Goal: Transaction & Acquisition: Book appointment/travel/reservation

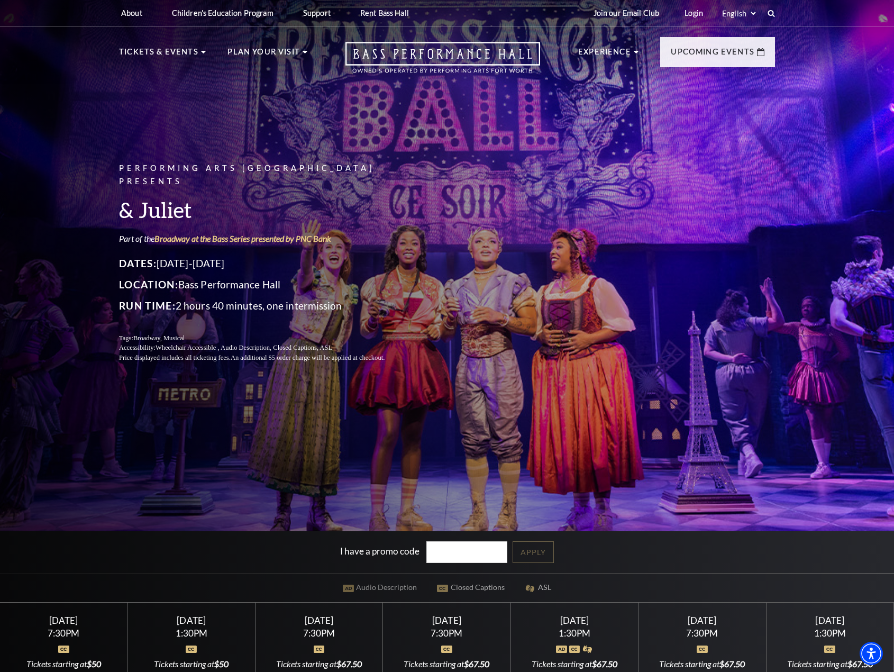
click at [775, 403] on div "Performing Arts Fort Worth Presents & Juliet Part of the Broadway at the Bass S…" at bounding box center [447, 411] width 894 height 834
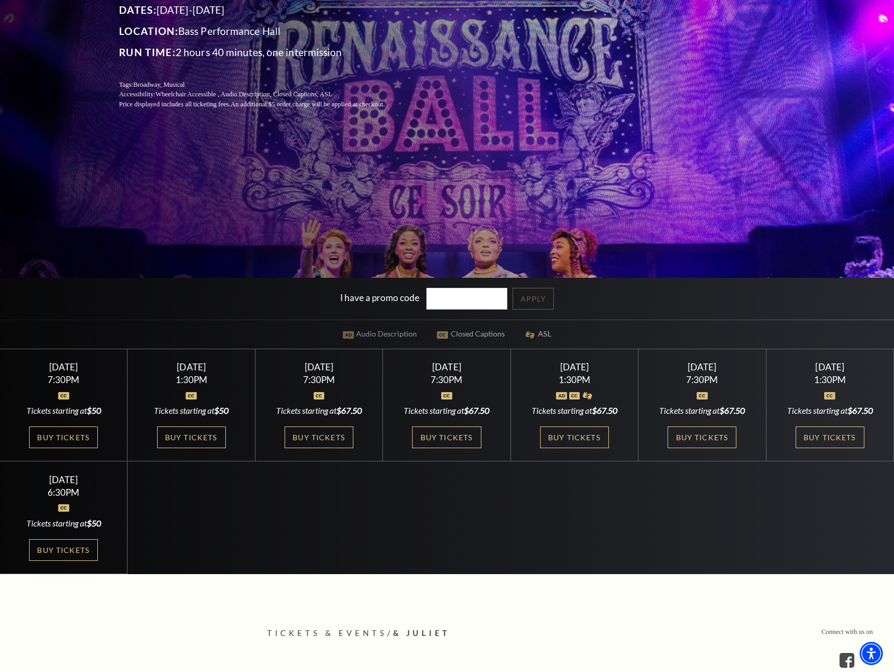
scroll to position [264, 0]
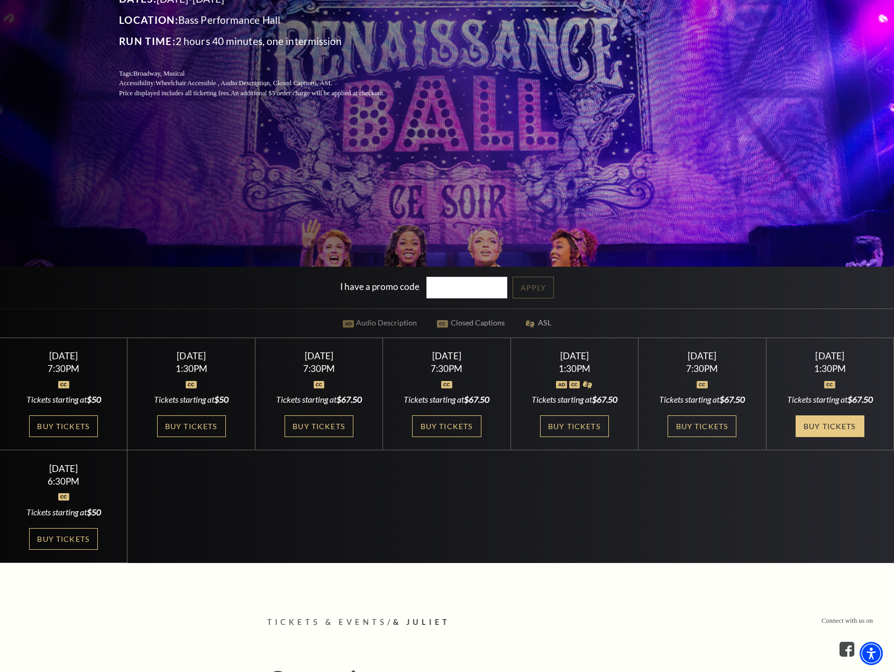
click at [808, 429] on link "Buy Tickets" at bounding box center [829, 426] width 69 height 22
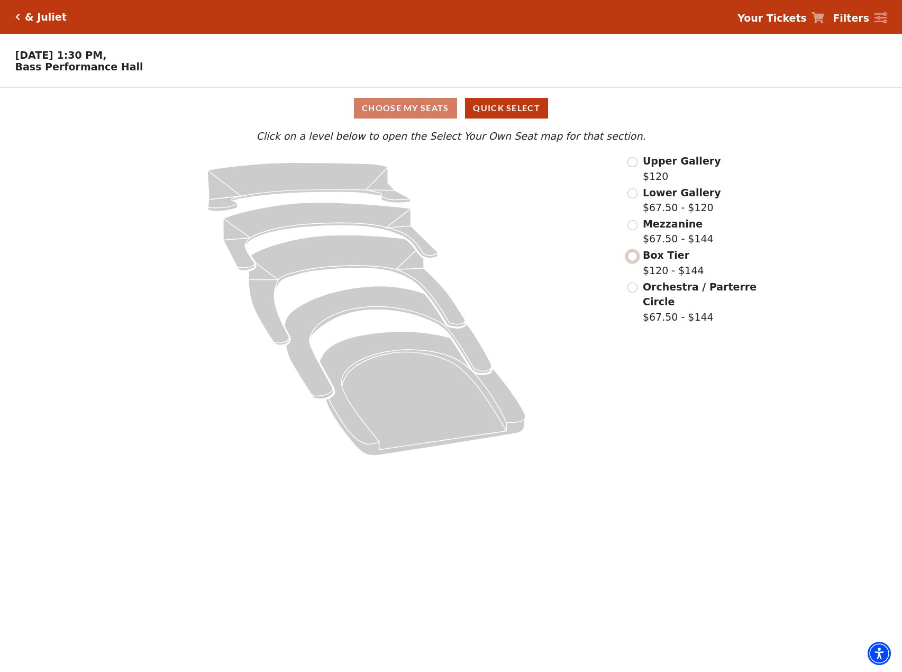
click at [630, 261] on input "Box Tier$120 - $144\a" at bounding box center [632, 256] width 10 height 10
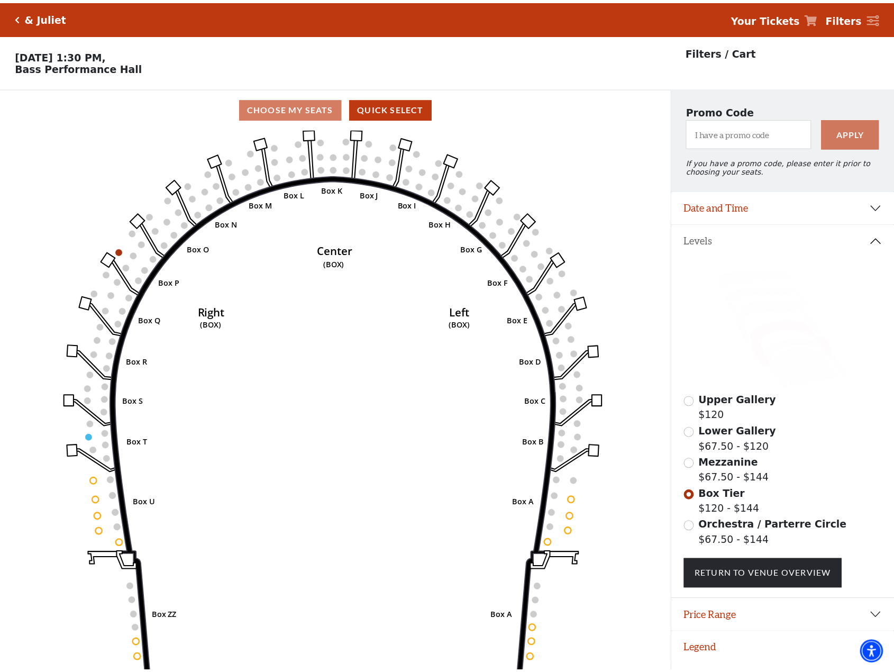
scroll to position [26, 0]
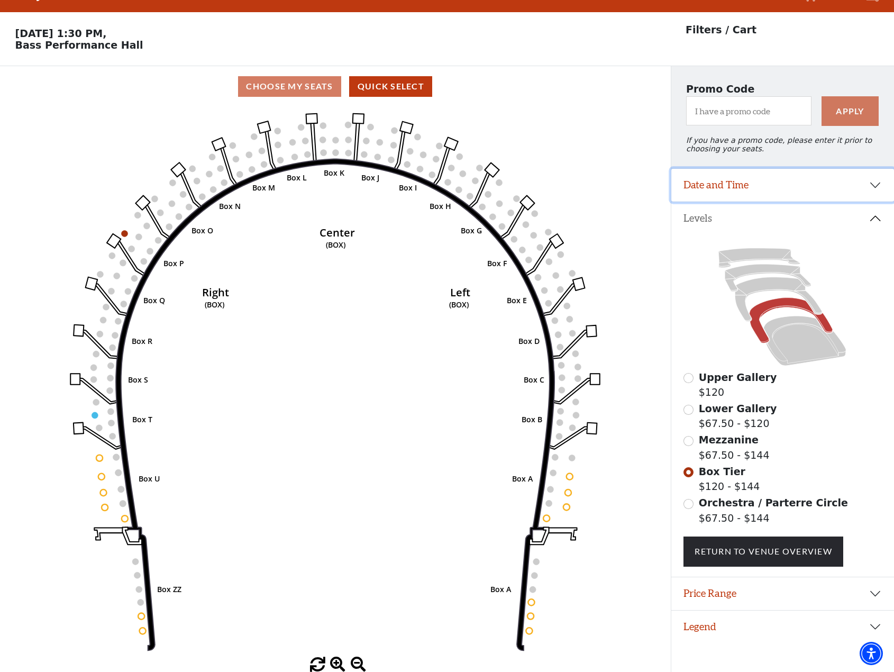
click at [873, 190] on button "Date and Time" at bounding box center [782, 185] width 223 height 33
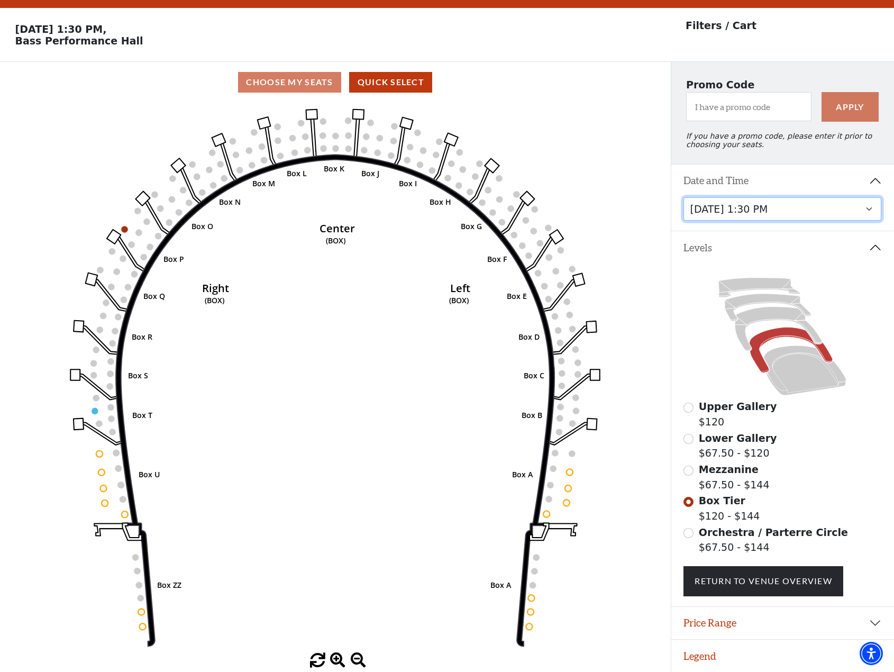
click at [867, 216] on select "Thursday, November 13 at 1:30 PM Wednesday, November 12 at 7:30 PM Thursday, No…" at bounding box center [782, 209] width 198 height 24
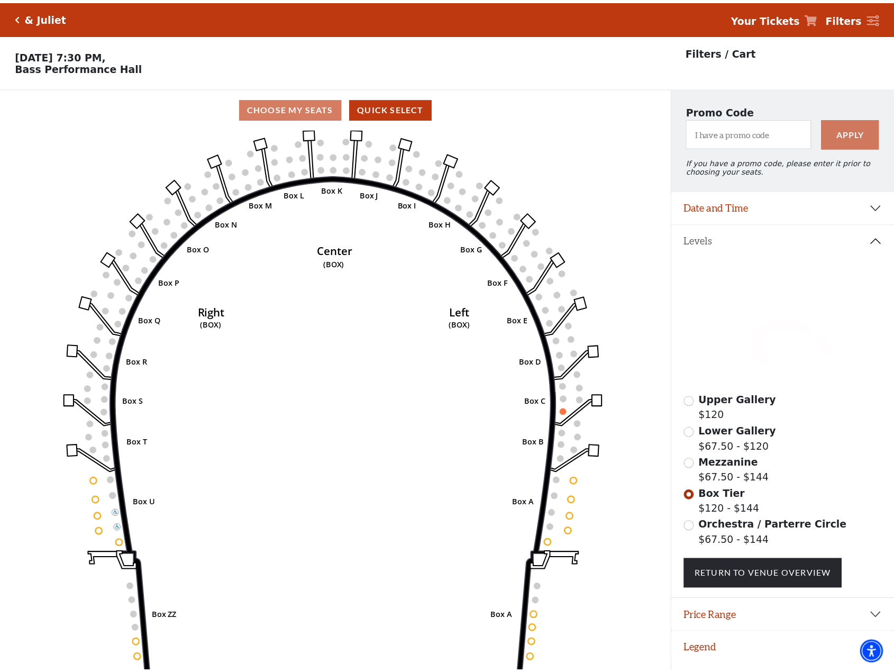
scroll to position [26, 0]
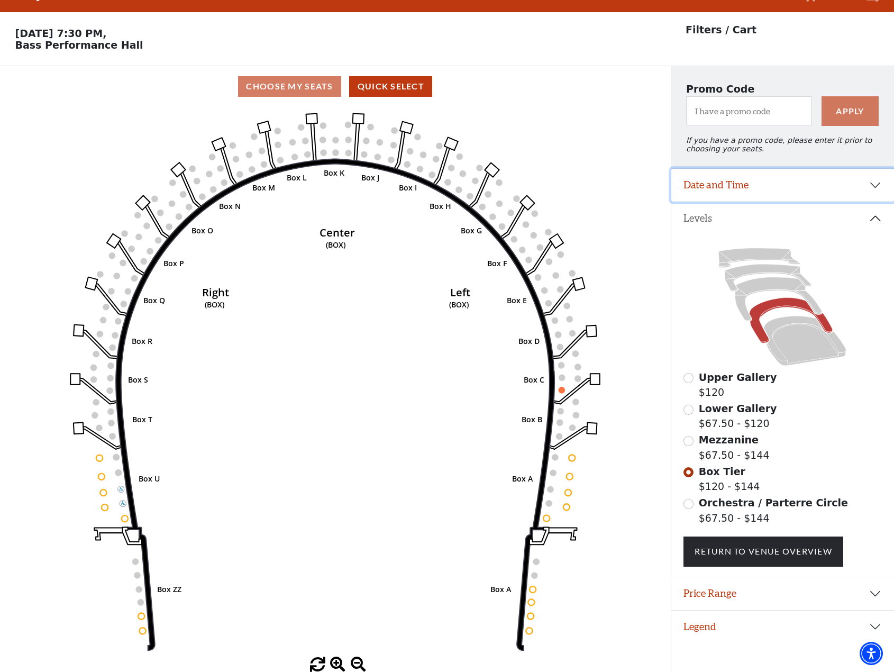
click at [877, 186] on button "Date and Time" at bounding box center [782, 185] width 223 height 33
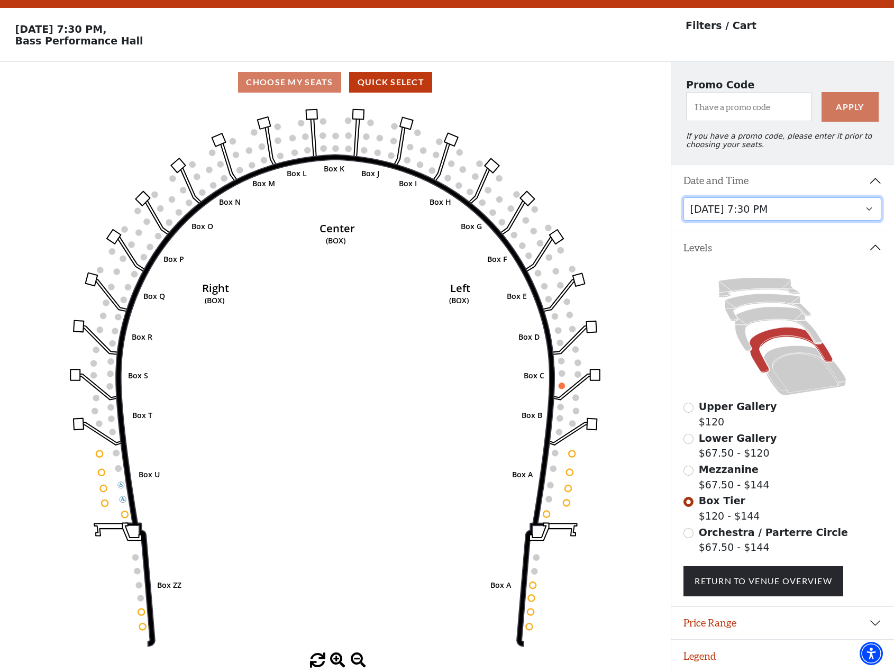
click at [865, 215] on select "Thursday, November 13 at 1:30 PM Wednesday, November 12 at 7:30 PM Thursday, No…" at bounding box center [782, 209] width 198 height 24
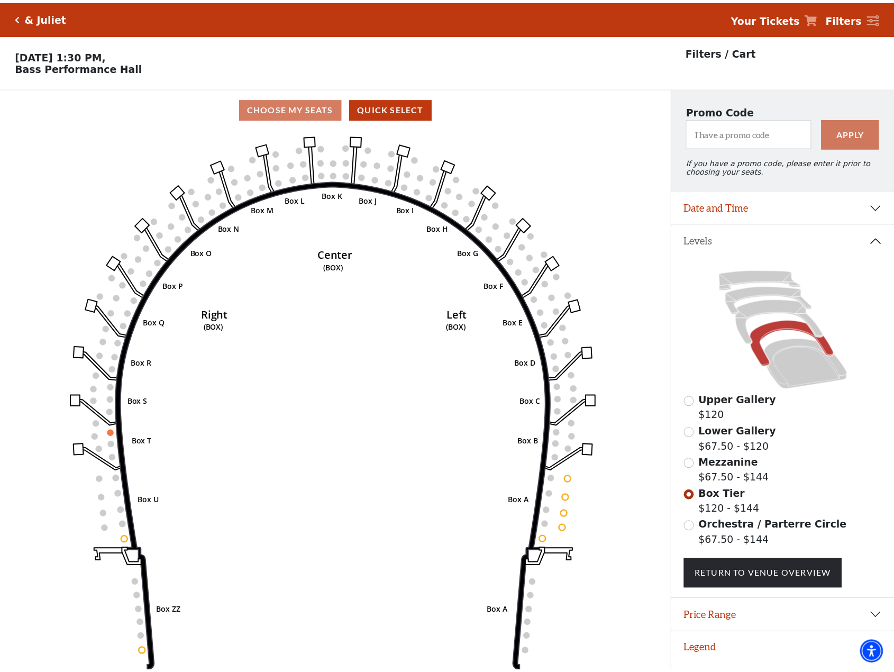
scroll to position [26, 0]
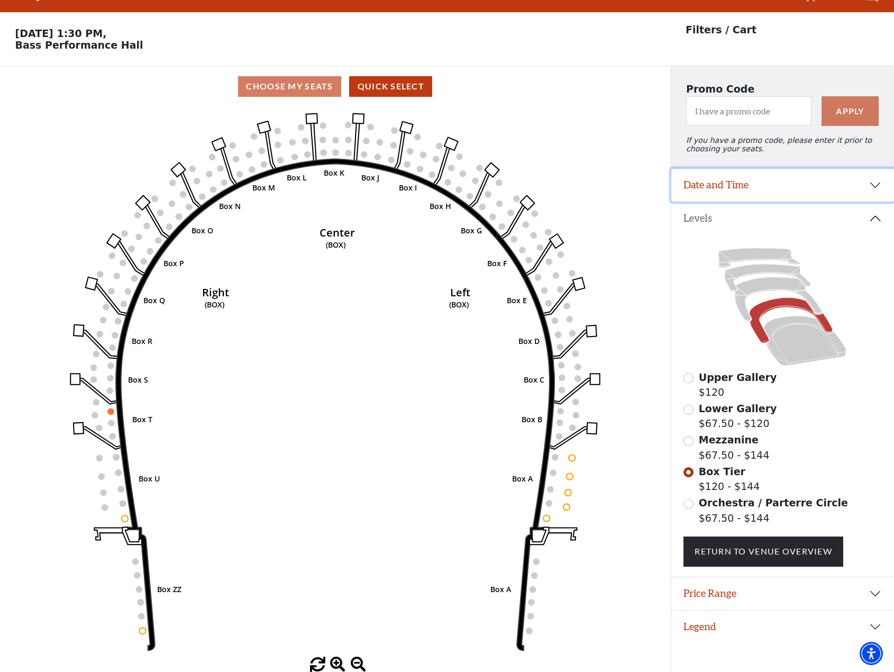
click at [872, 187] on button "Date and Time" at bounding box center [782, 185] width 223 height 33
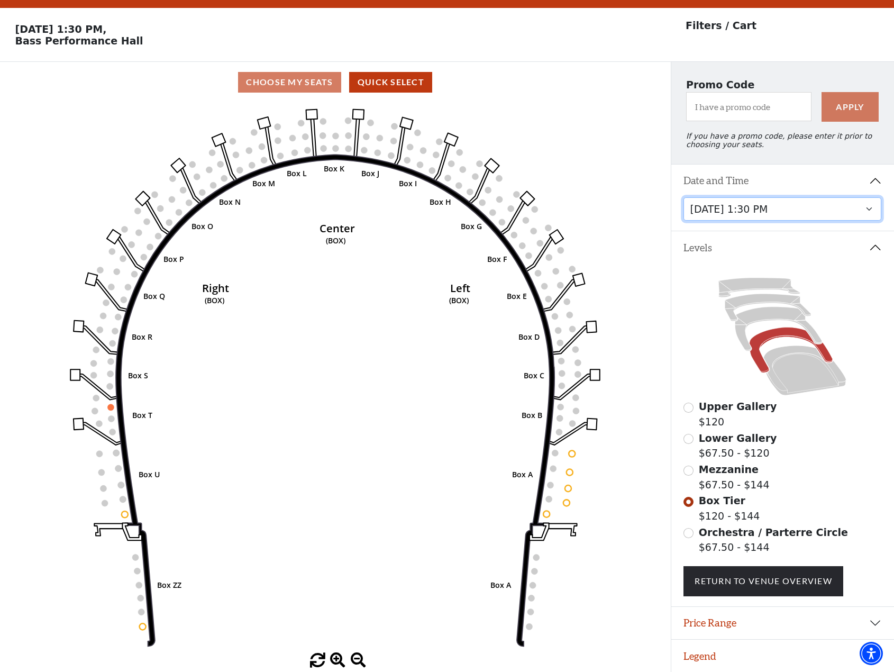
click at [871, 216] on select "Thursday, November 13 at 1:30 PM Wednesday, November 12 at 7:30 PM Thursday, No…" at bounding box center [782, 209] width 198 height 24
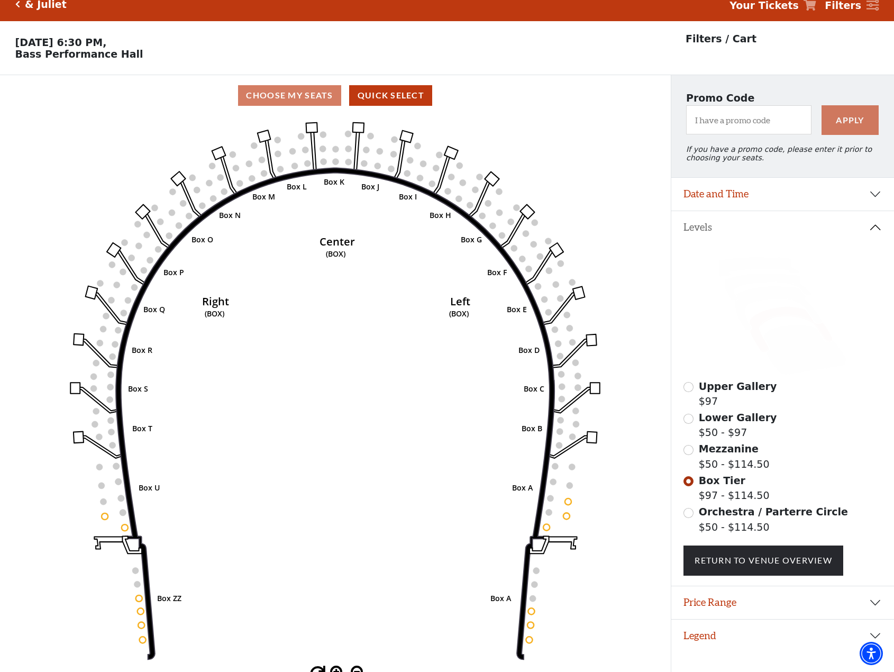
scroll to position [26, 0]
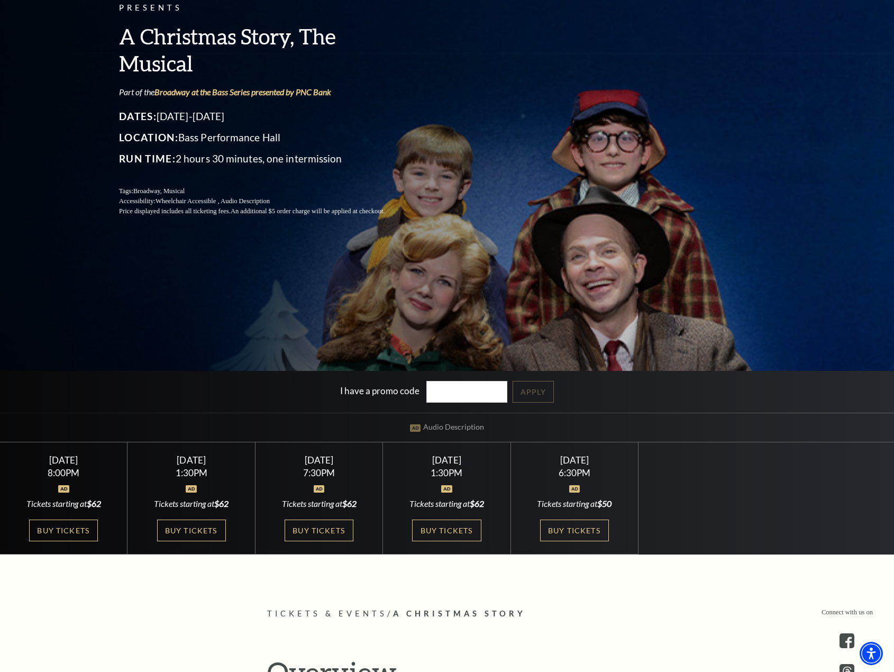
scroll to position [212, 0]
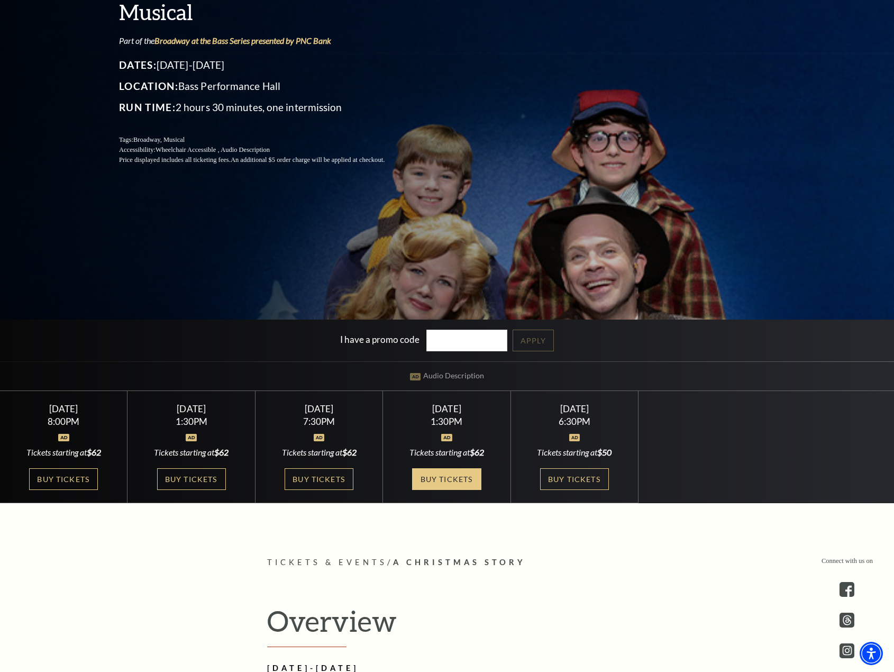
click at [448, 474] on link "Buy Tickets" at bounding box center [446, 479] width 69 height 22
click at [344, 478] on link "Buy Tickets" at bounding box center [319, 479] width 69 height 22
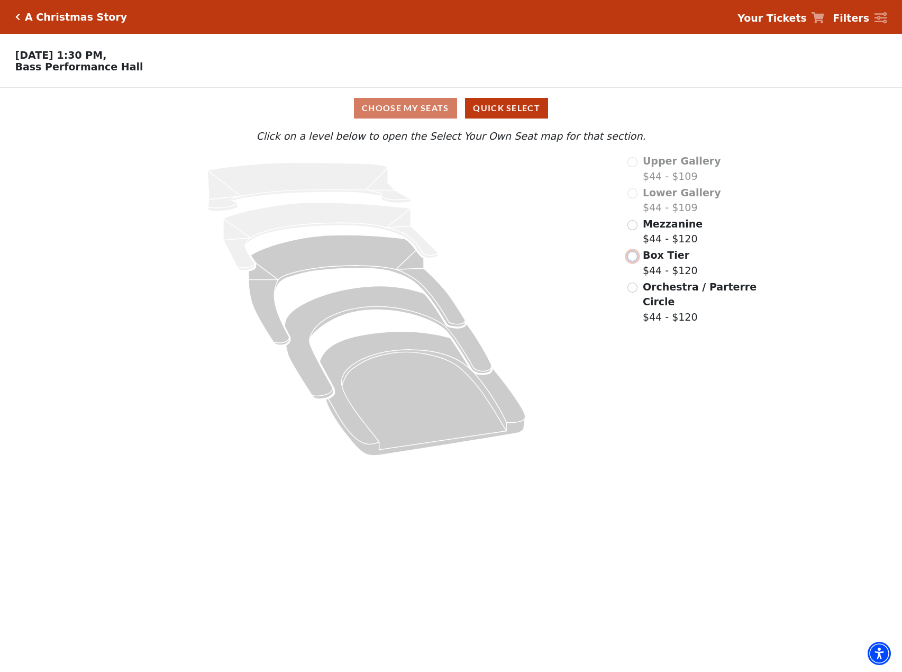
click at [630, 260] on input "Box Tier$44 - $120\a" at bounding box center [632, 256] width 10 height 10
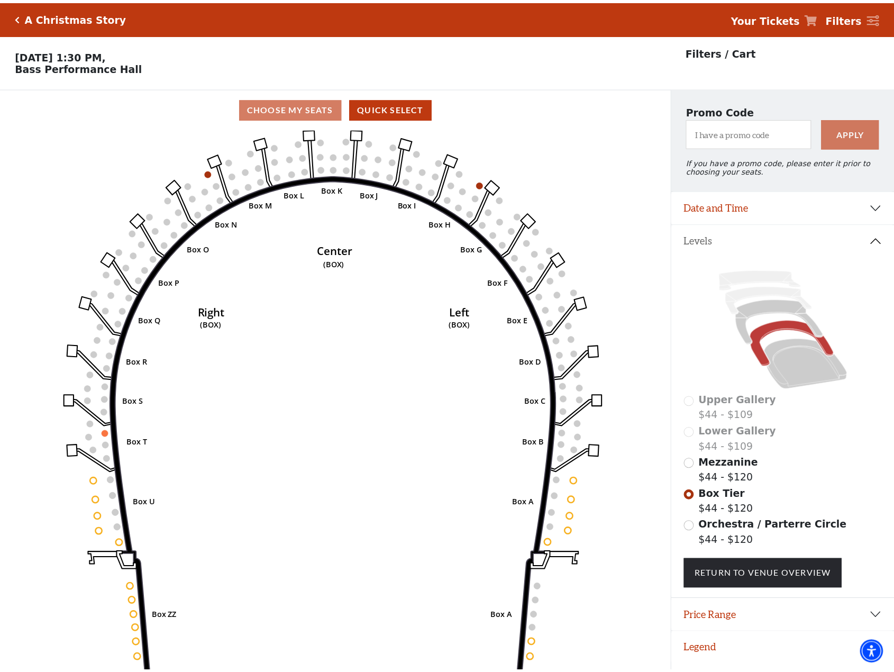
scroll to position [26, 0]
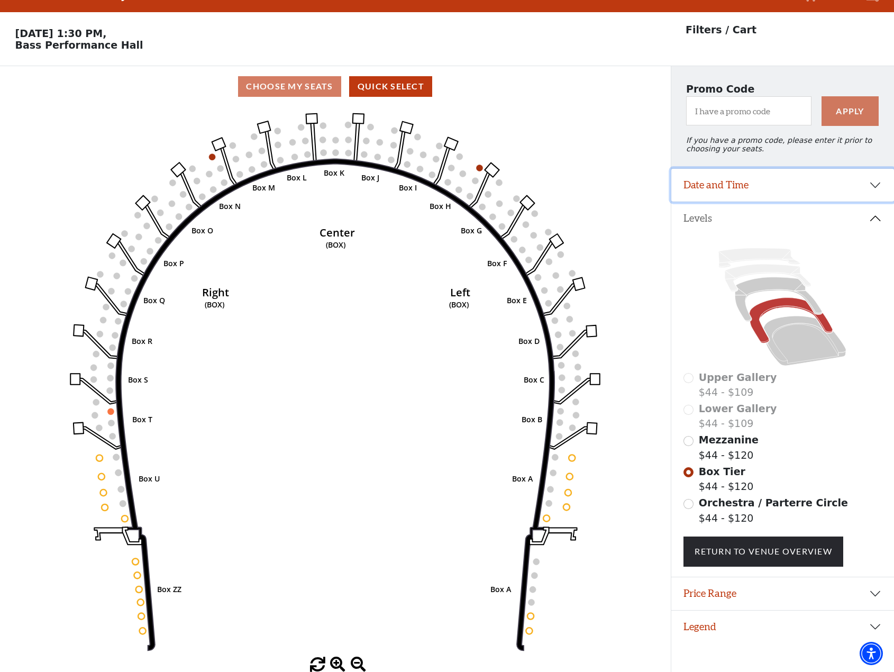
click at [875, 185] on button "Date and Time" at bounding box center [782, 185] width 223 height 33
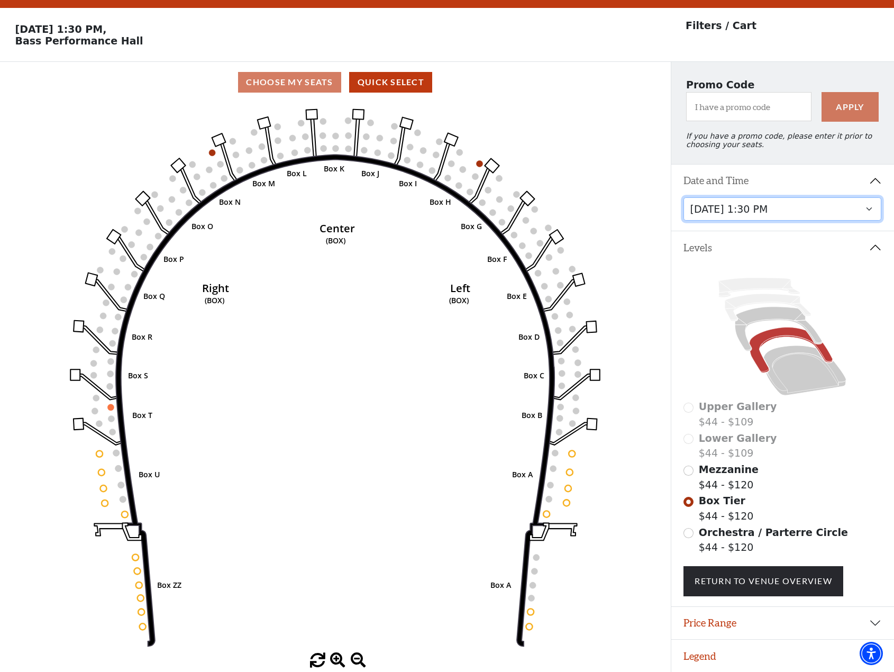
click at [873, 215] on select "Friday, December 5 at 8:00 PM Saturday, December 6 at 1:30 PM Saturday, Decembe…" at bounding box center [782, 209] width 198 height 24
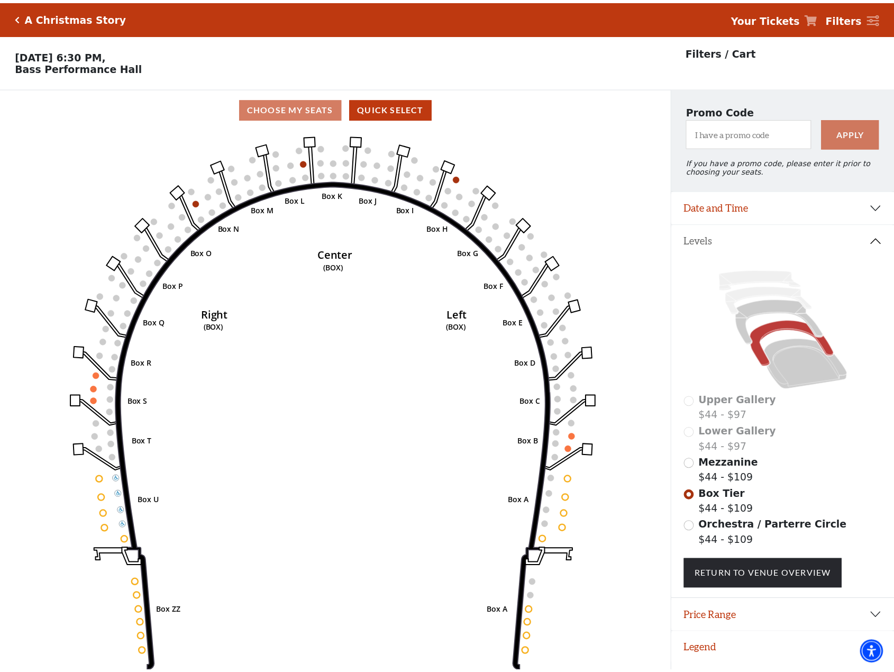
scroll to position [26, 0]
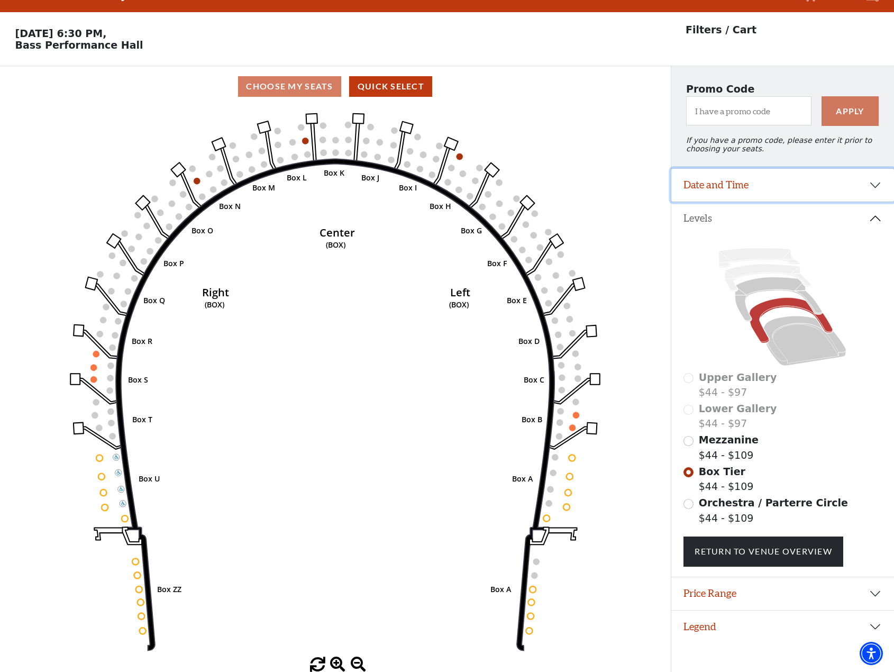
click at [873, 189] on button "Date and Time" at bounding box center [782, 185] width 223 height 33
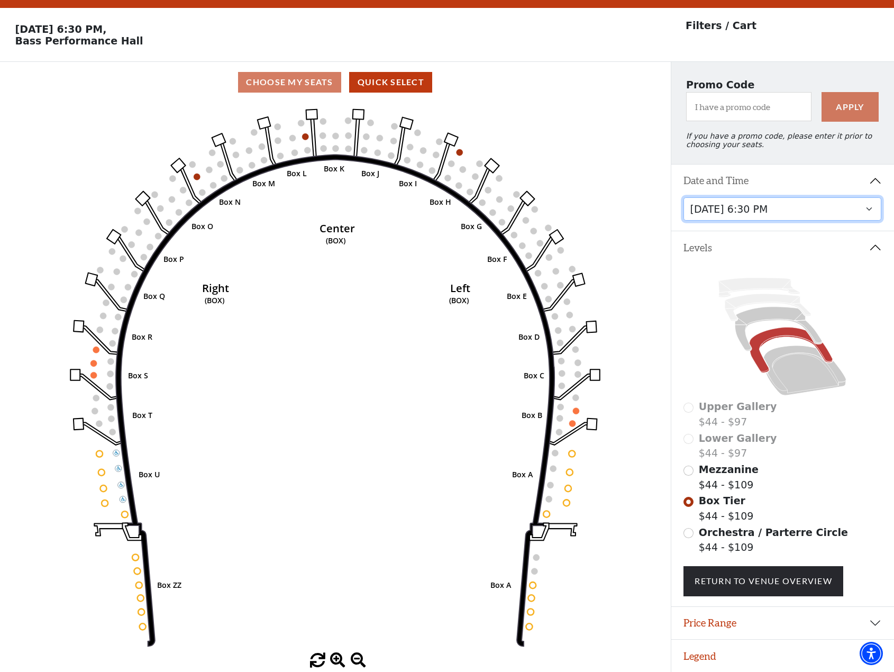
click at [868, 215] on select "Friday, December 5 at 8:00 PM Saturday, December 6 at 1:30 PM Saturday, Decembe…" at bounding box center [782, 209] width 198 height 24
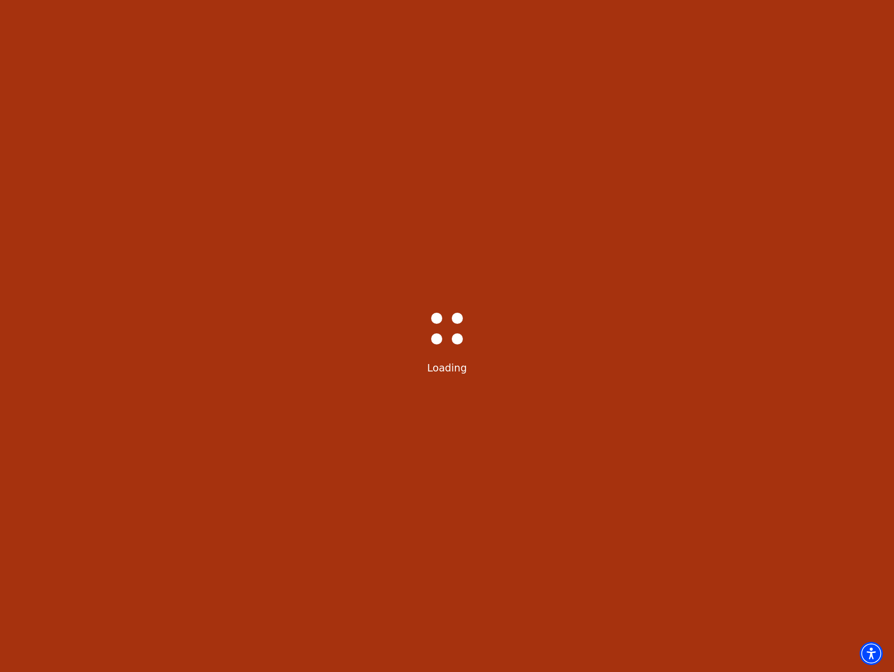
scroll to position [26, 0]
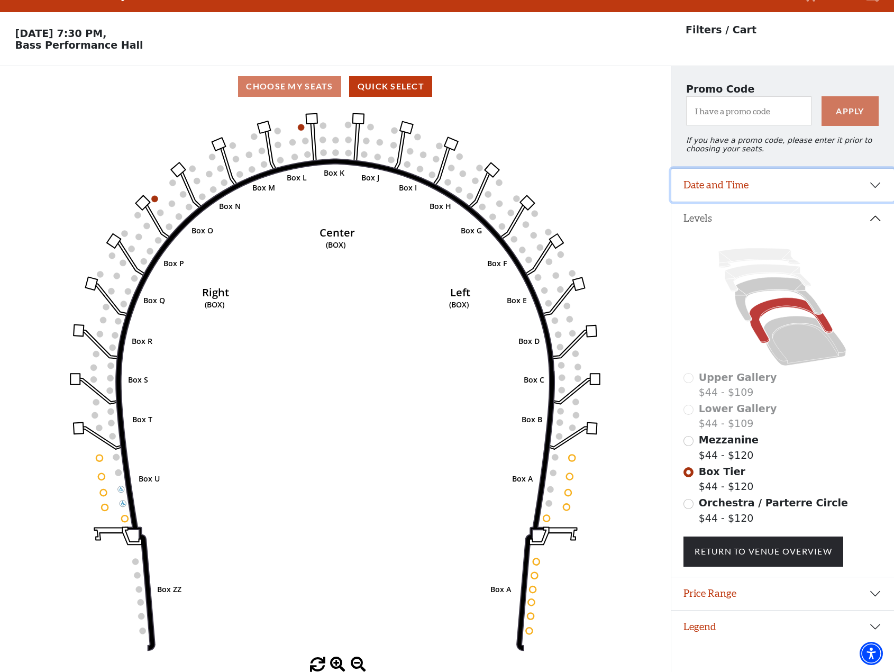
click at [877, 191] on button "Date and Time" at bounding box center [782, 185] width 223 height 33
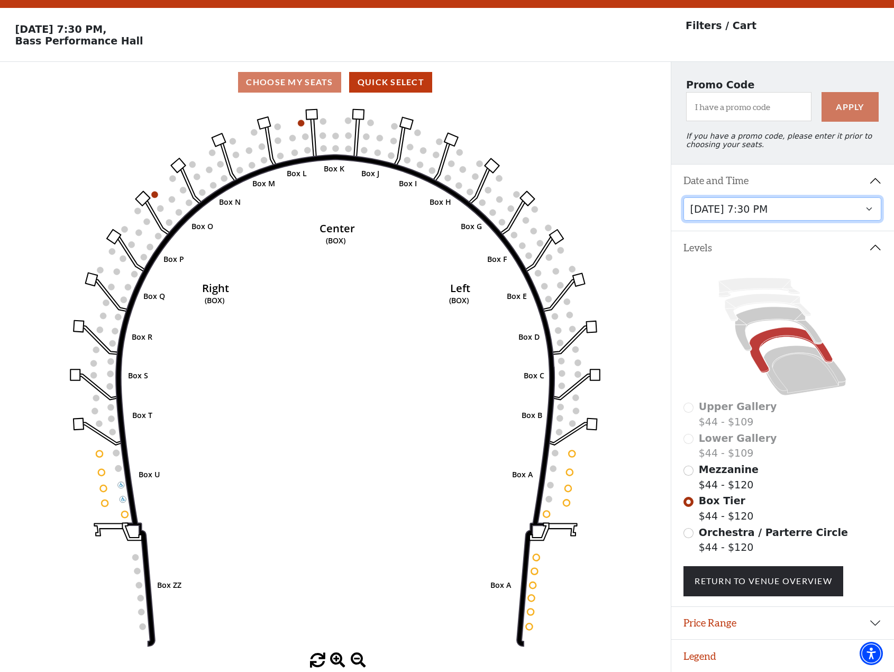
click at [870, 214] on select "Friday, December 5 at 8:00 PM Saturday, December 6 at 1:30 PM Saturday, Decembe…" at bounding box center [782, 209] width 198 height 24
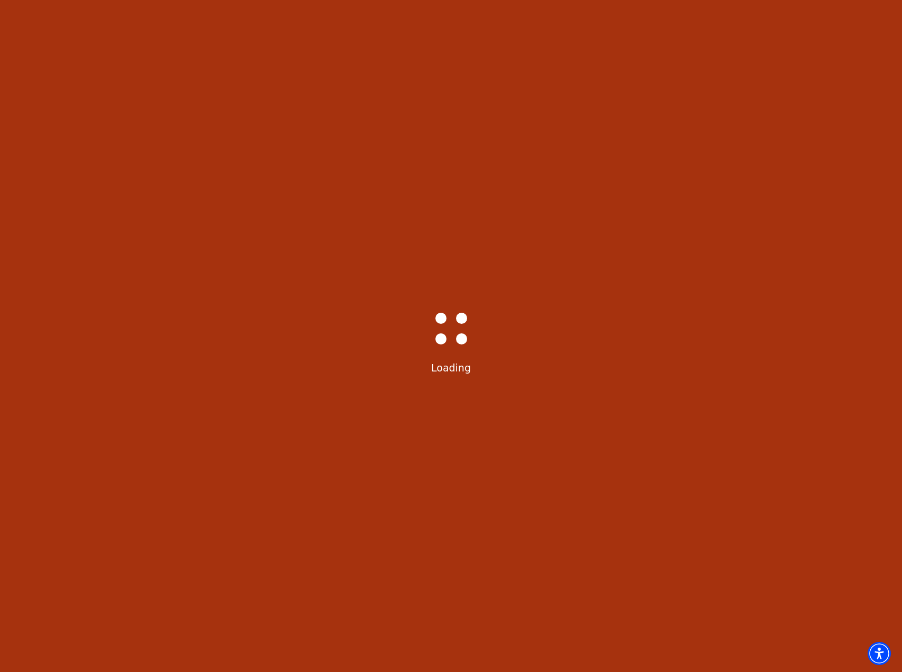
select select "6296"
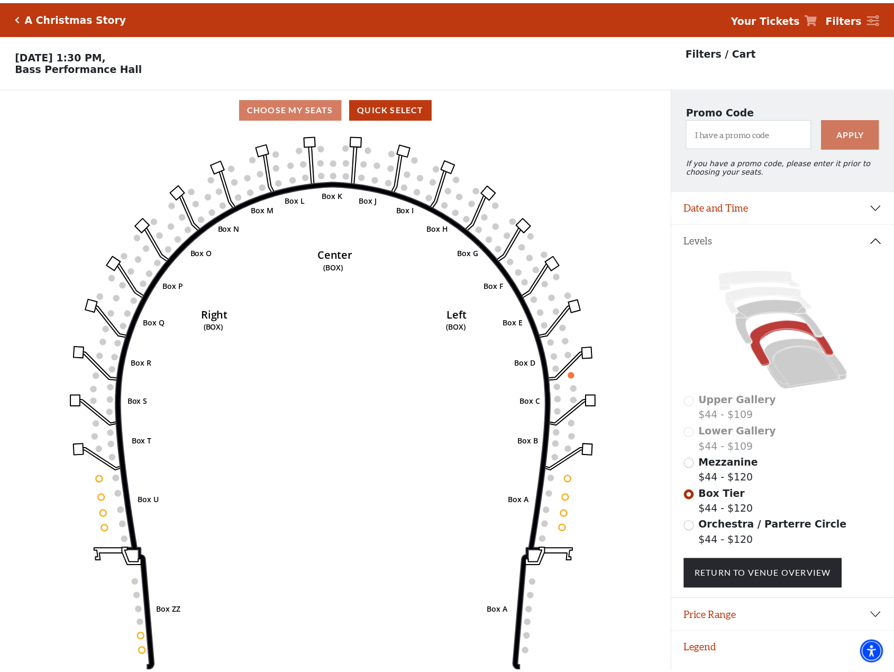
scroll to position [26, 0]
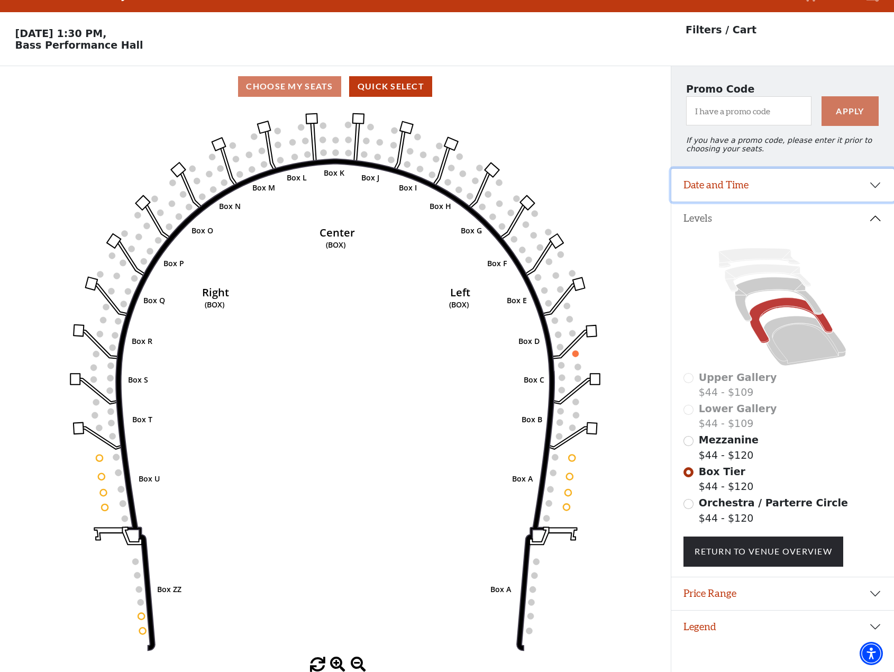
click at [873, 191] on button "Date and Time" at bounding box center [782, 185] width 223 height 33
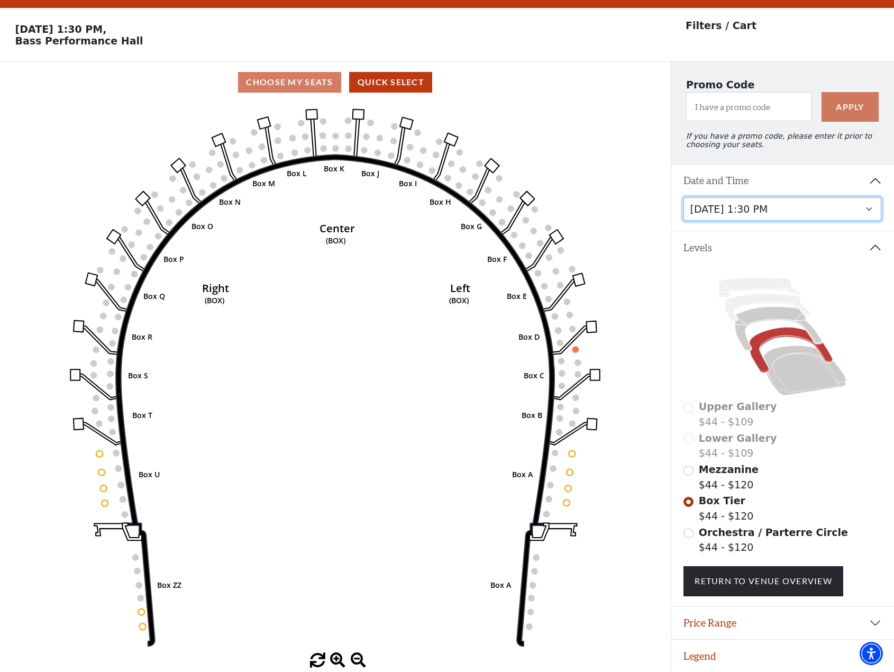
click at [868, 215] on select "Friday, December 5 at 8:00 PM Saturday, December 6 at 1:30 PM Saturday, Decembe…" at bounding box center [782, 209] width 198 height 24
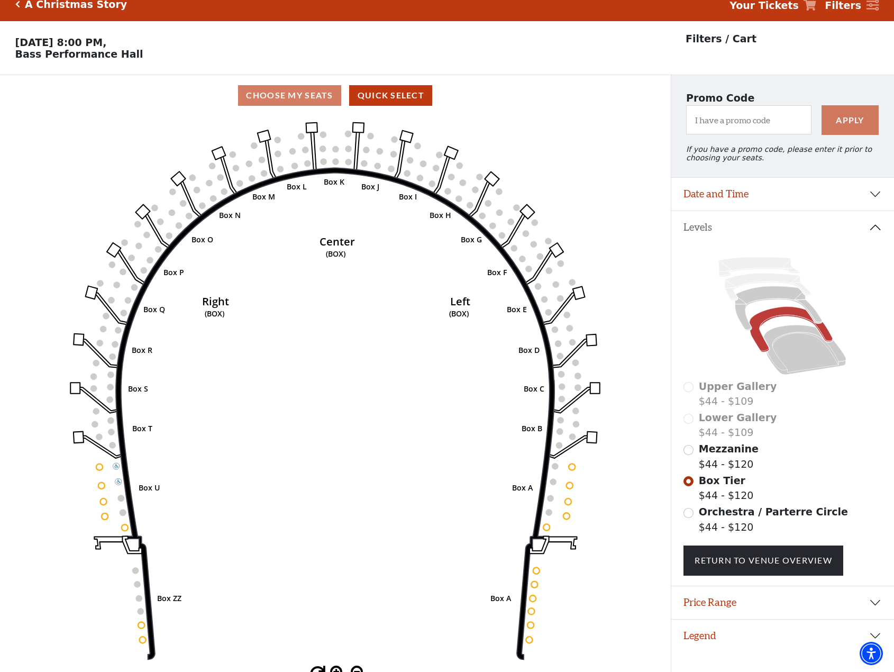
scroll to position [26, 0]
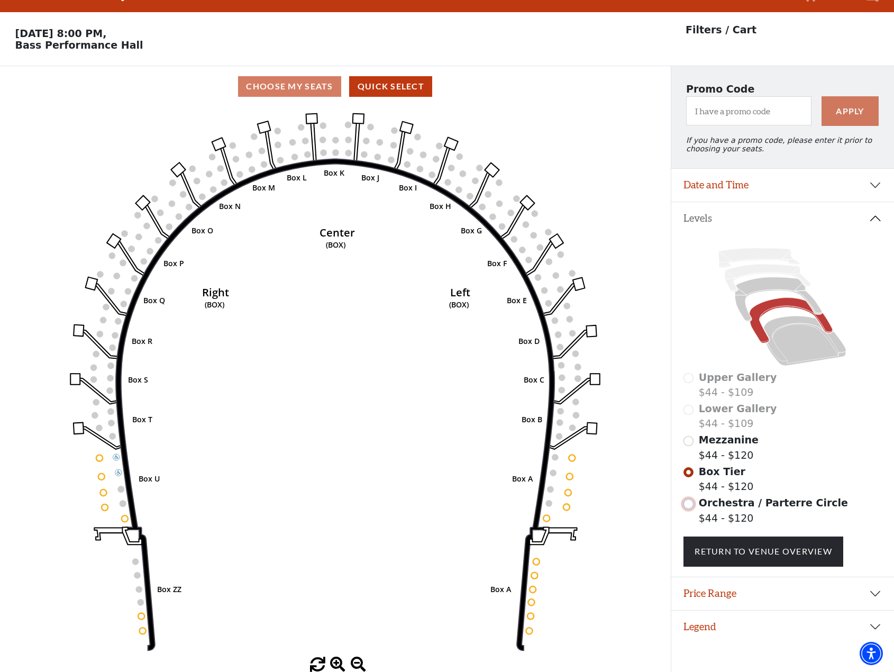
click at [687, 504] on input "Orchestra / Parterre Circle$44 - $120\a" at bounding box center [688, 504] width 10 height 10
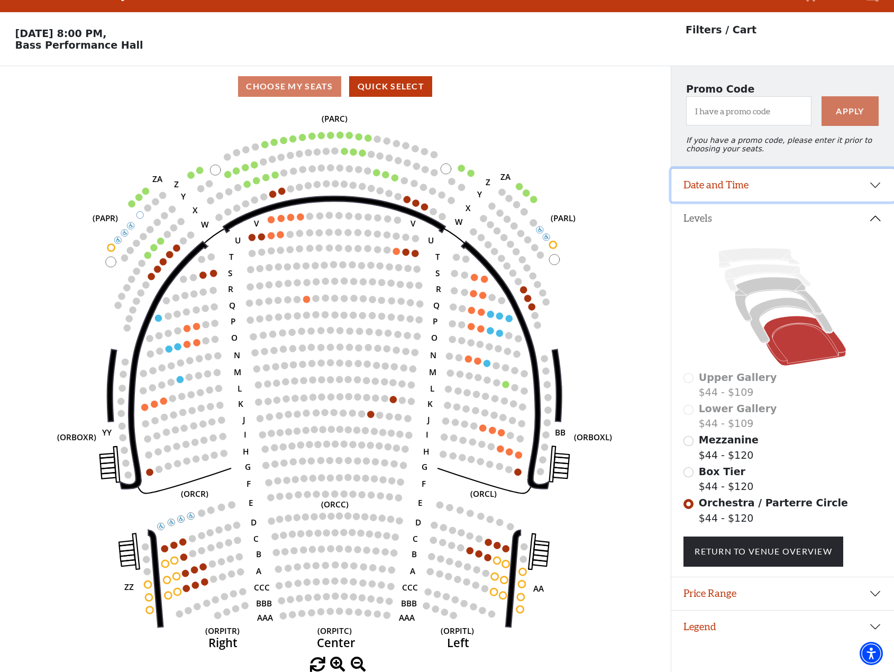
click at [873, 187] on button "Date and Time" at bounding box center [782, 185] width 223 height 33
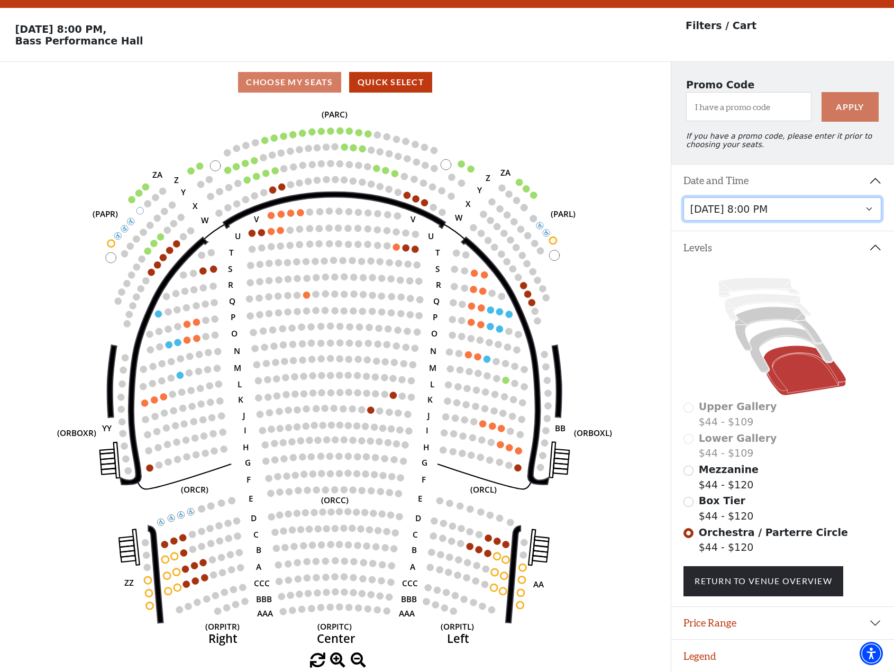
click at [867, 217] on select "Friday, December 5 at 8:00 PM Saturday, December 6 at 1:30 PM Saturday, Decembe…" at bounding box center [782, 209] width 198 height 24
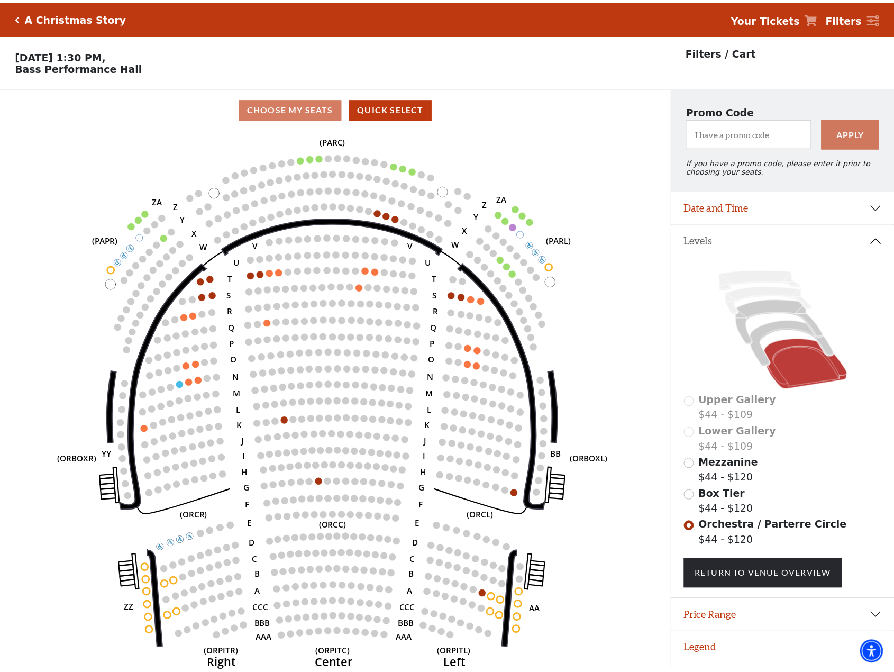
scroll to position [26, 0]
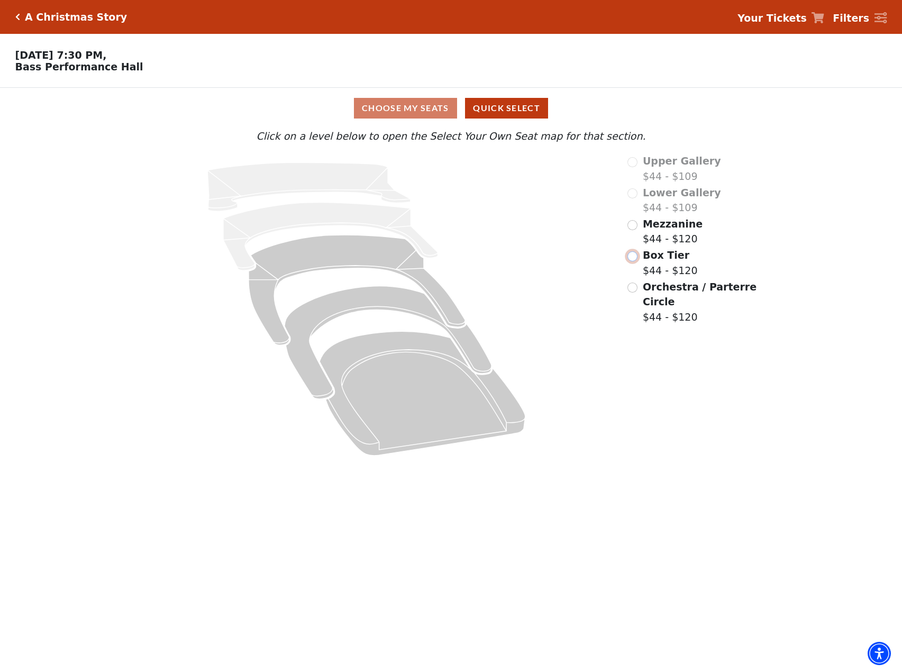
click at [633, 260] on input "Box Tier$44 - $120\a" at bounding box center [632, 256] width 10 height 10
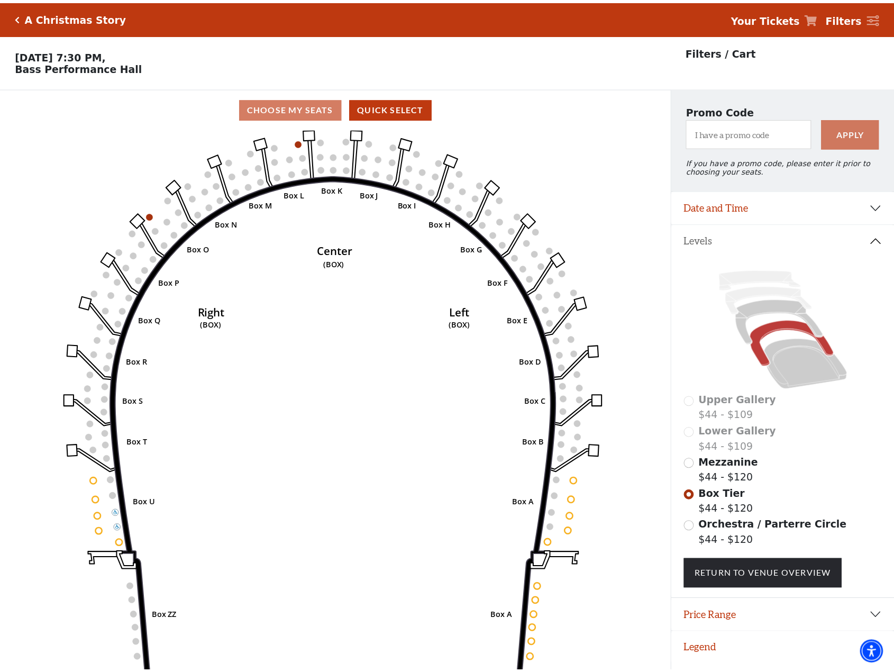
scroll to position [26, 0]
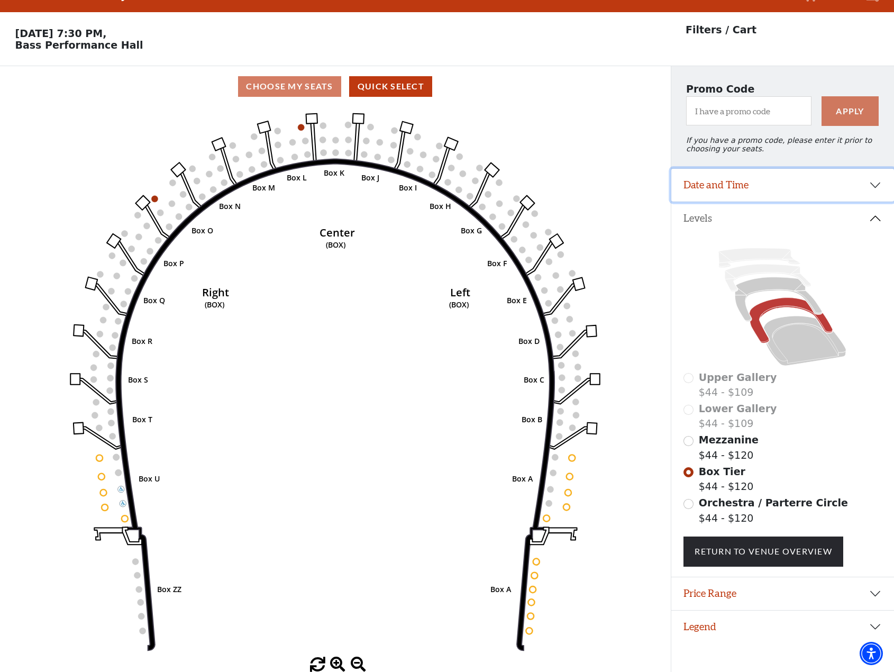
click at [876, 189] on button "Date and Time" at bounding box center [782, 185] width 223 height 33
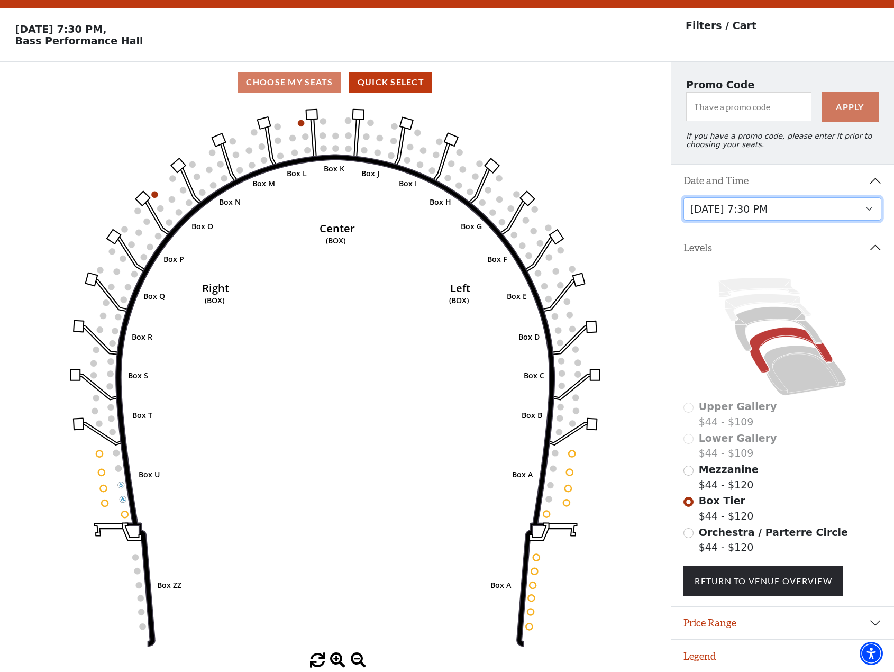
click at [876, 218] on select "Friday, December 5 at 8:00 PM Saturday, December 6 at 1:30 PM Saturday, Decembe…" at bounding box center [782, 209] width 198 height 24
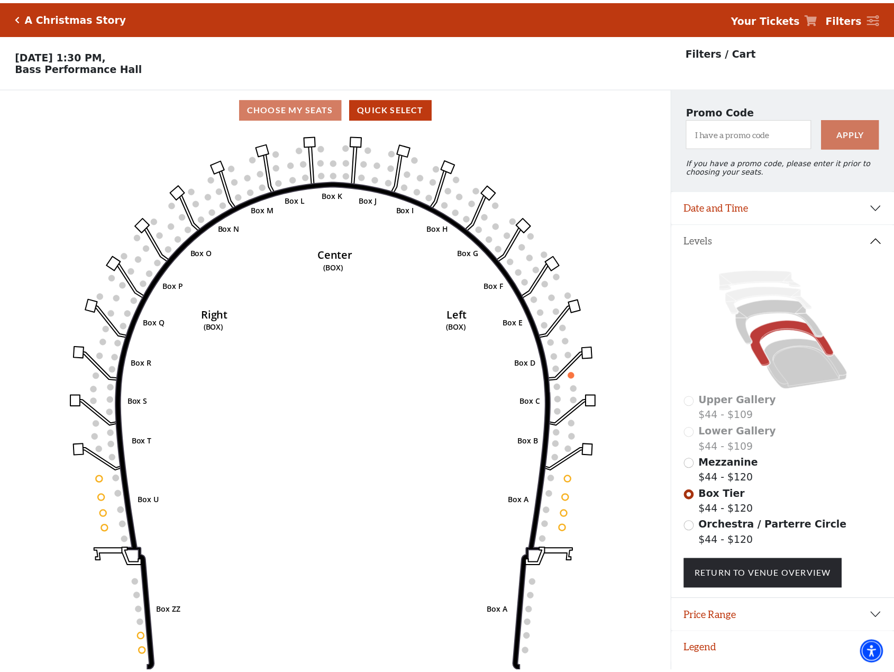
scroll to position [26, 0]
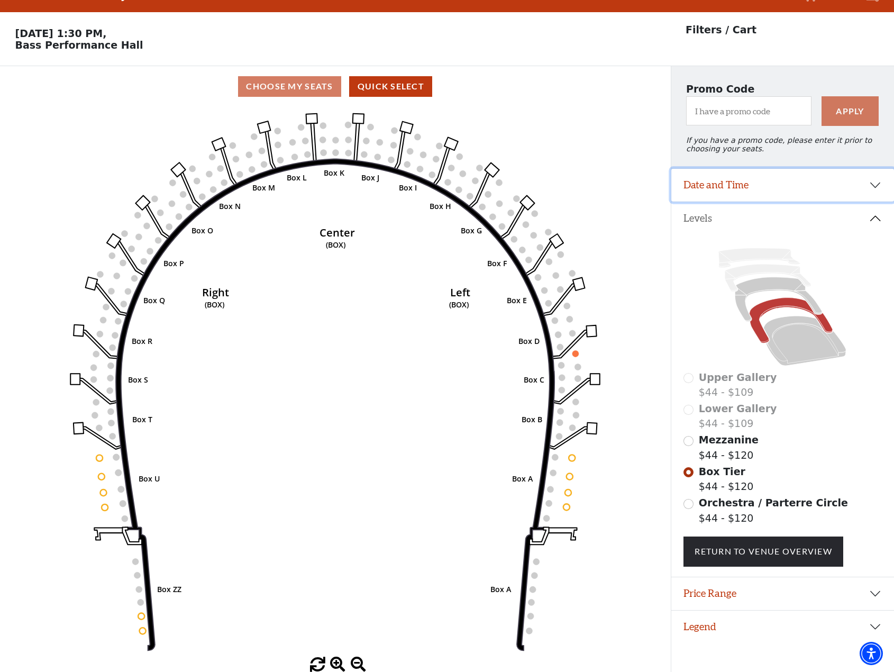
click at [870, 188] on button "Date and Time" at bounding box center [782, 185] width 223 height 33
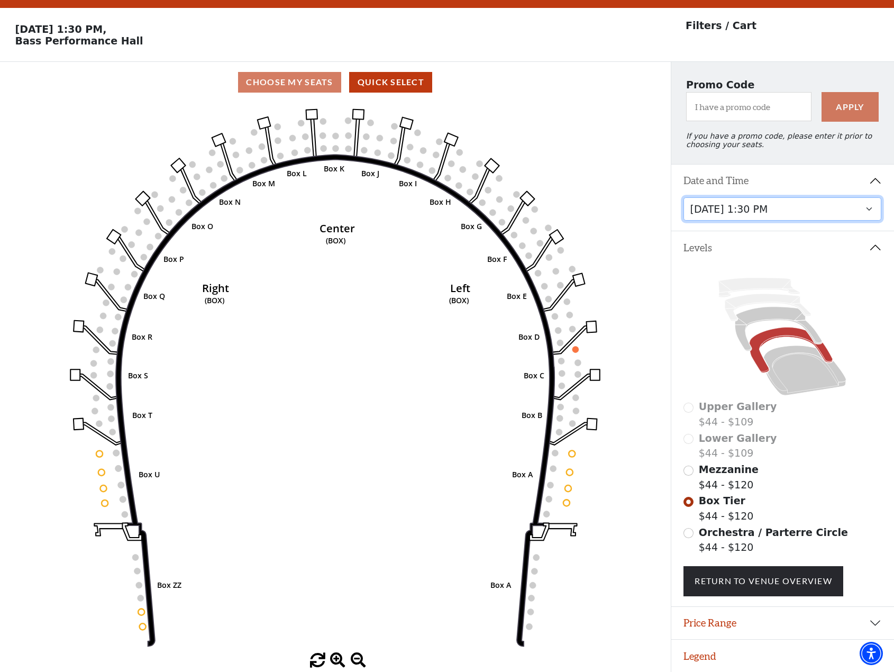
click at [871, 218] on select "Friday, December 5 at 8:00 PM Saturday, December 6 at 1:30 PM Saturday, Decembe…" at bounding box center [782, 209] width 198 height 24
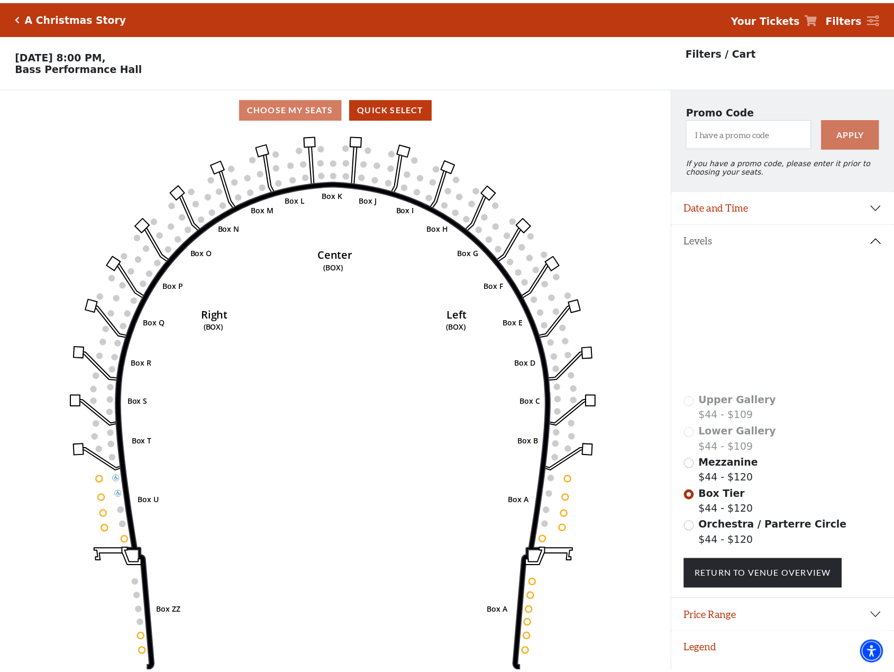
scroll to position [26, 0]
